Goal: Navigation & Orientation: Find specific page/section

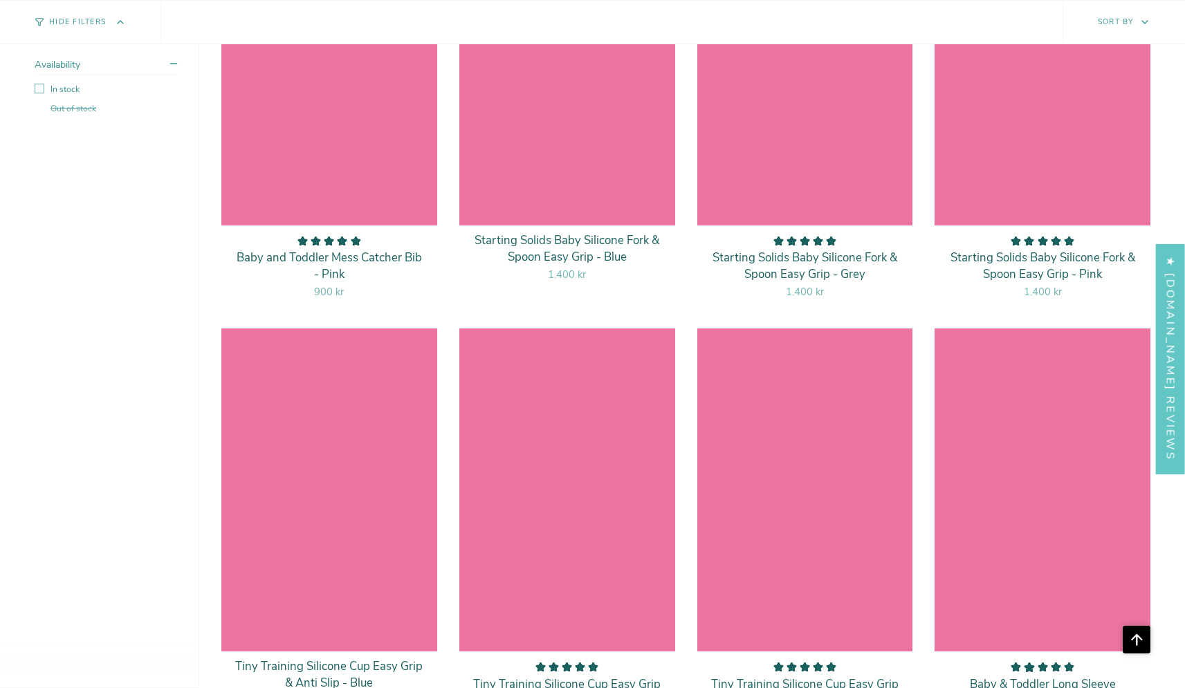
scroll to position [6157, 0]
